Goal: Check status: Check status

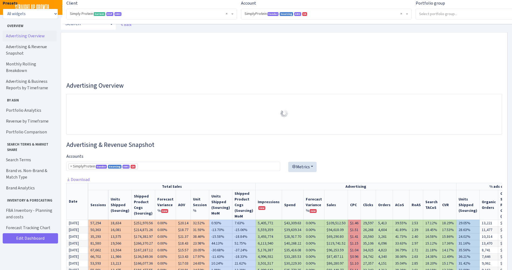
select select "1288314143782501"
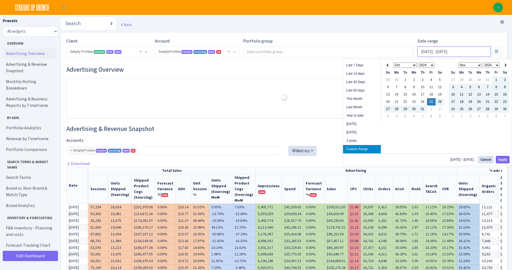
click at [430, 55] on input "[DATE] - [DATE]" at bounding box center [454, 51] width 73 height 10
click at [362, 98] on li "This Month" at bounding box center [362, 99] width 38 height 8
type input "[DATE] - [DATE]"
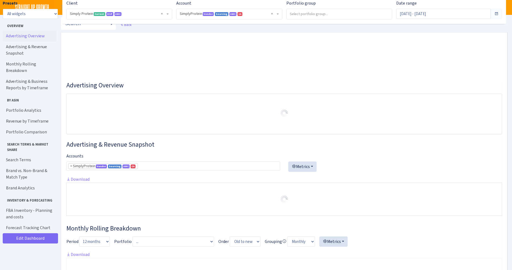
select select "1288314143782501"
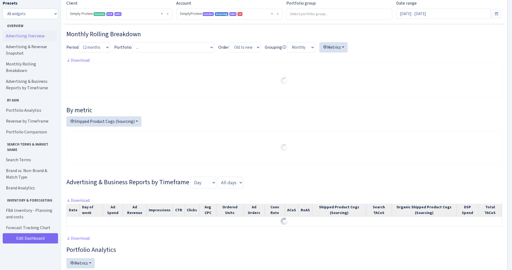
scroll to position [195, 0]
